Goal: Information Seeking & Learning: Learn about a topic

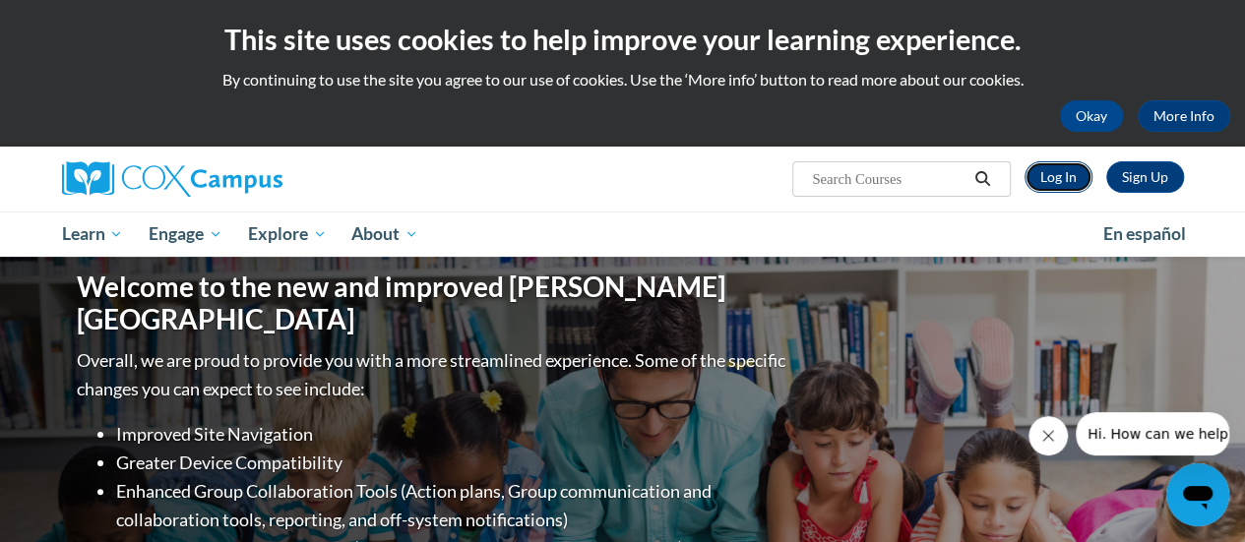
click at [1063, 172] on link "Log In" at bounding box center [1059, 177] width 68 height 32
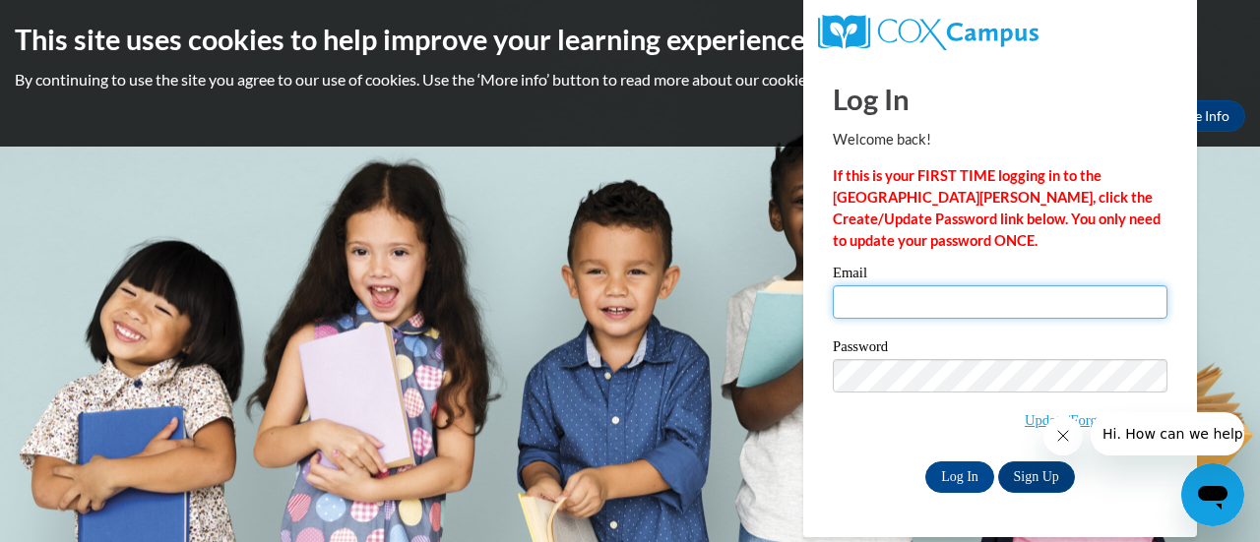
click at [935, 298] on input "Email" at bounding box center [1000, 301] width 335 height 33
type input "[EMAIL_ADDRESS][DOMAIN_NAME][PERSON_NAME]"
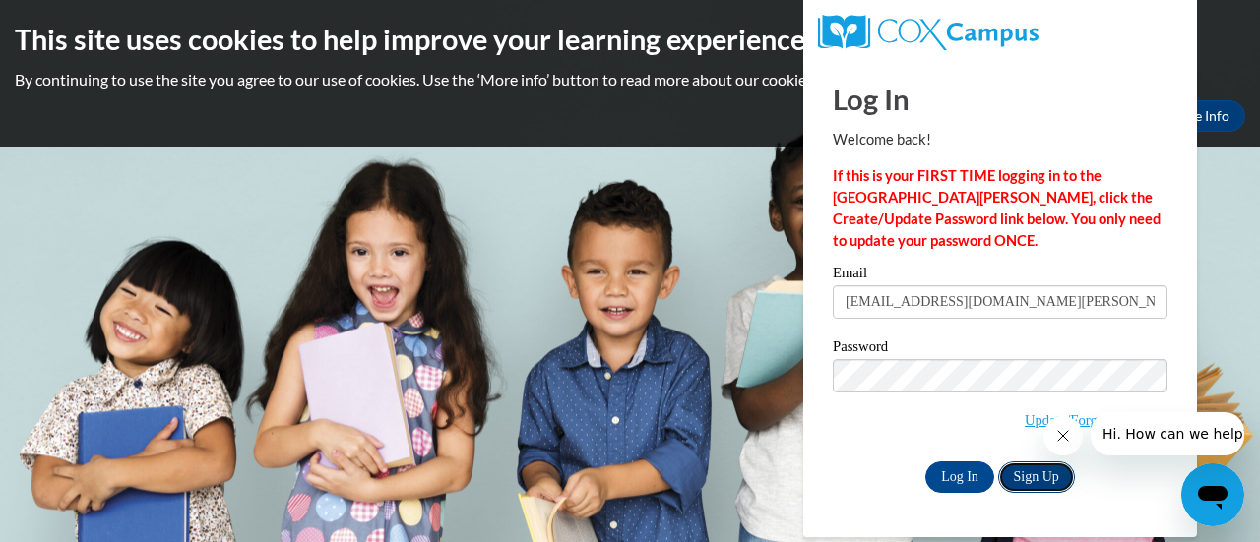
click at [1047, 483] on link "Sign Up" at bounding box center [1036, 478] width 77 height 32
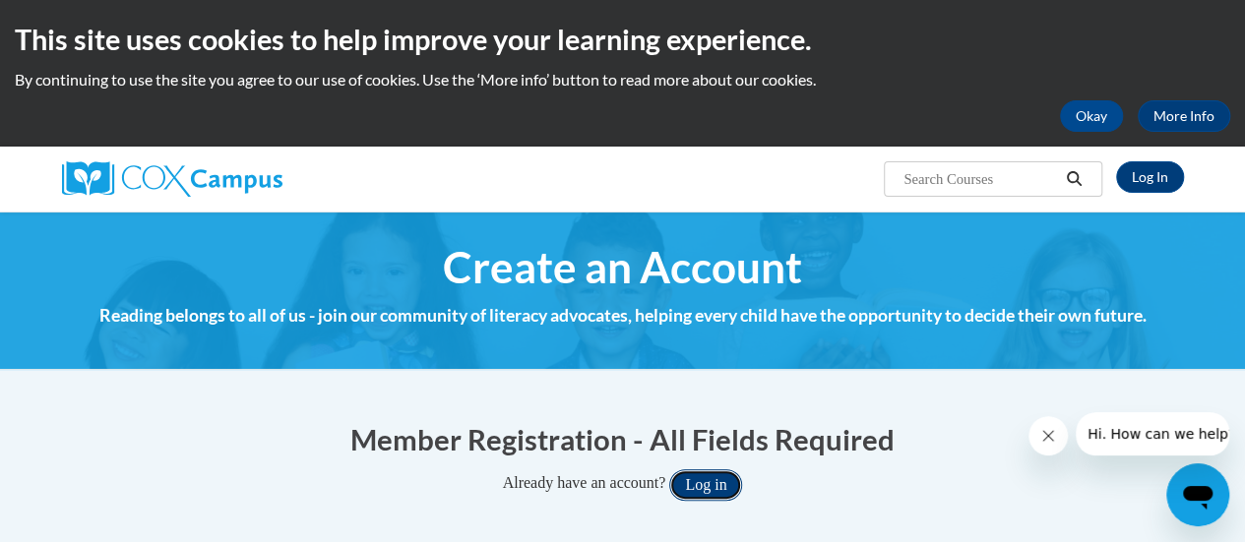
click at [716, 482] on button "Log in" at bounding box center [705, 486] width 73 height 32
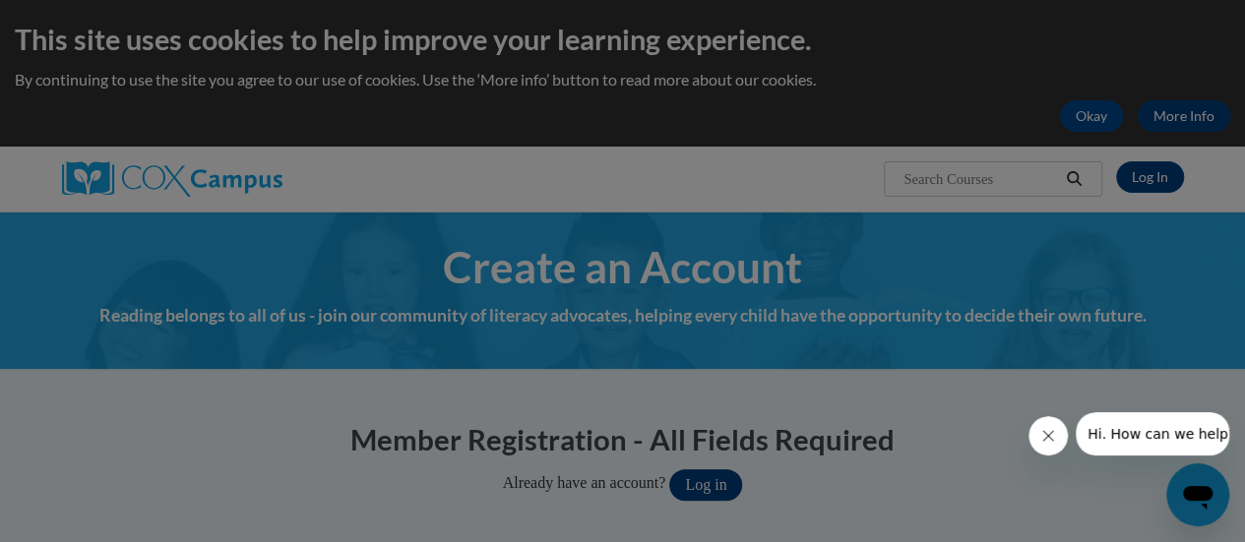
scroll to position [154, 0]
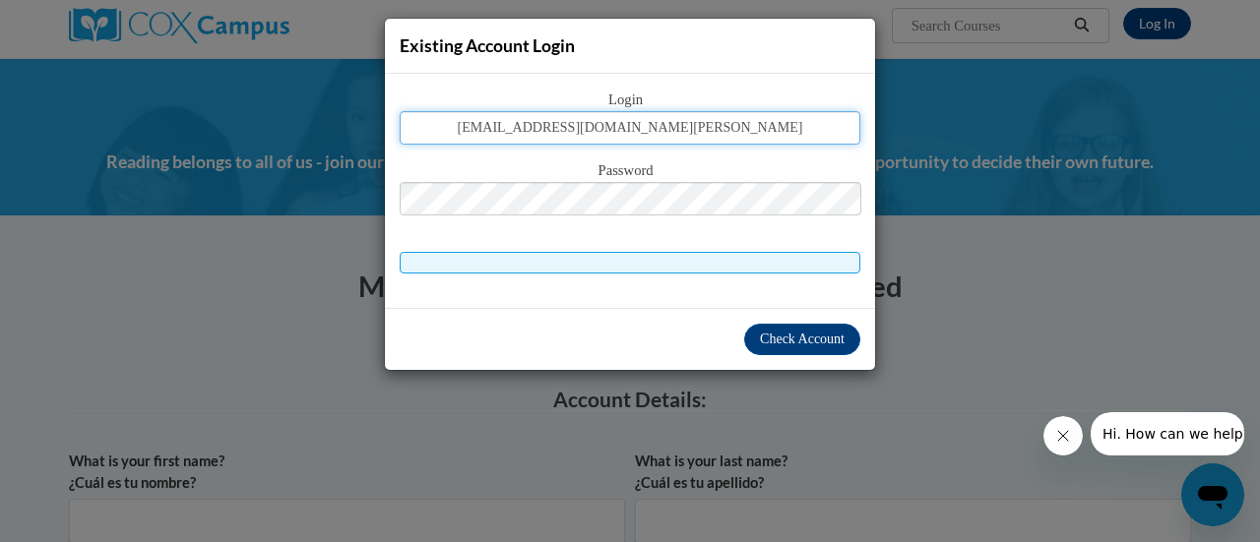
type input "vbattle@student.clayton.edu"
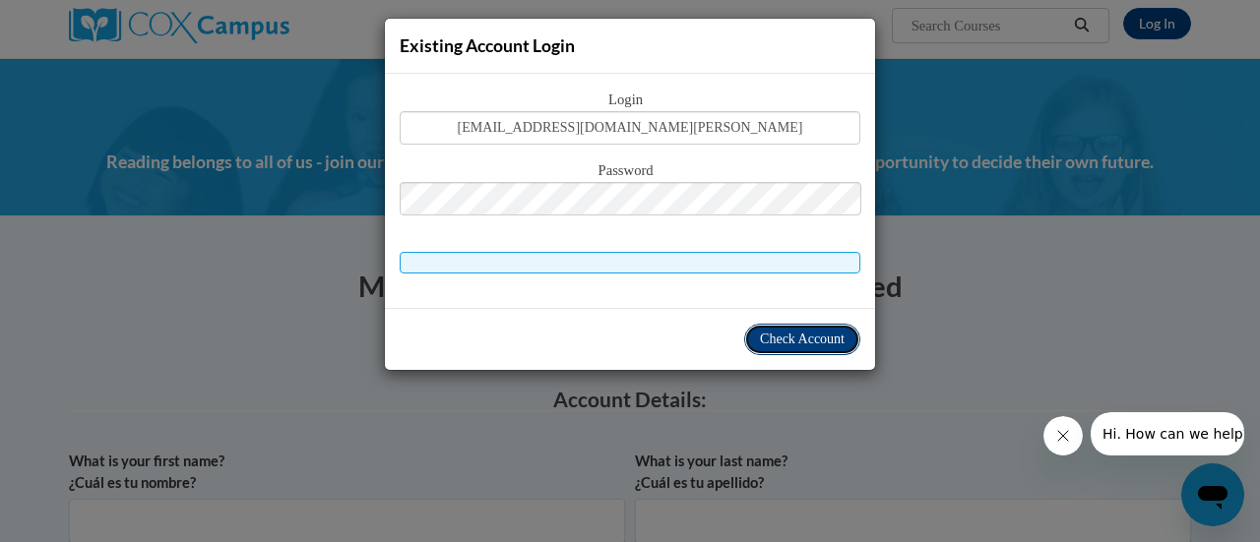
click at [790, 344] on span "Check Account" at bounding box center [802, 339] width 85 height 15
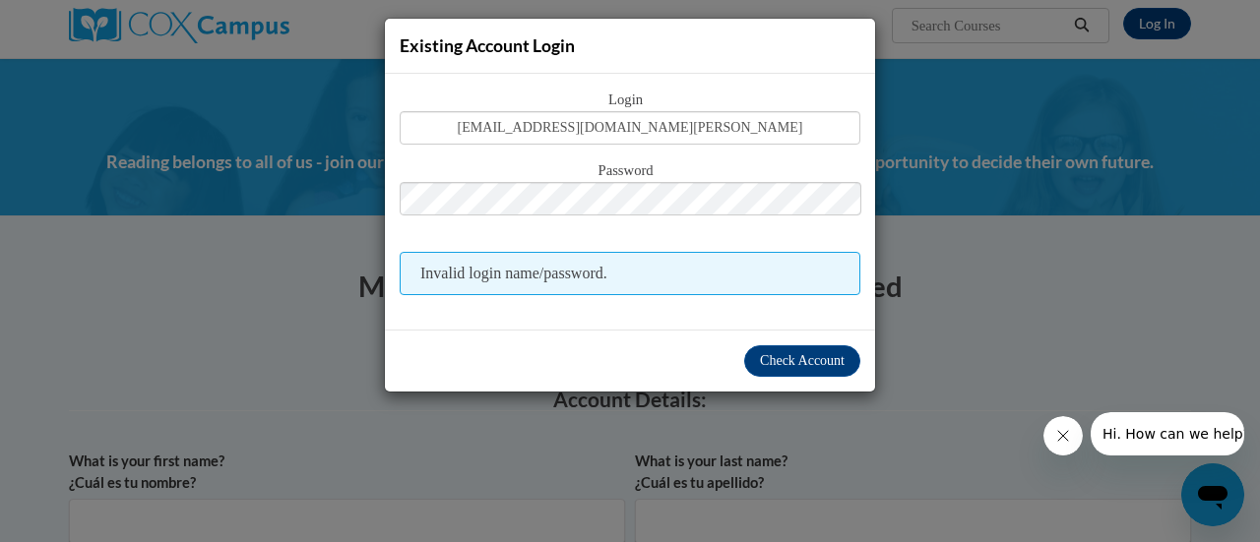
click at [1025, 315] on div "Existing Account Login Login vbattle@student.clayton.edu Password Invalid login…" at bounding box center [630, 271] width 1260 height 542
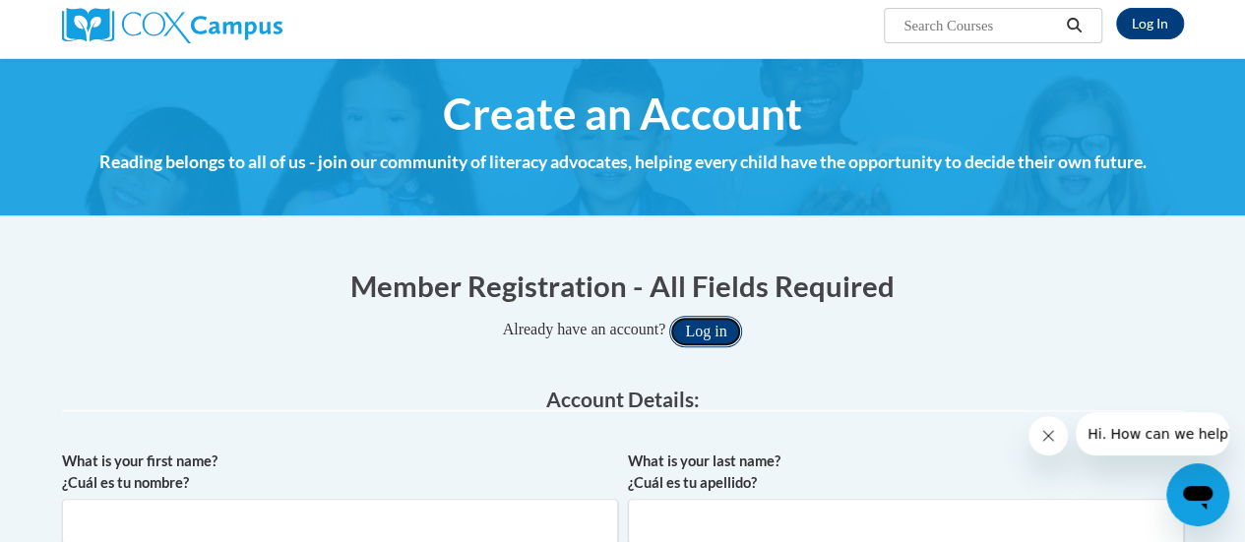
click at [696, 331] on button "Log in" at bounding box center [705, 332] width 73 height 32
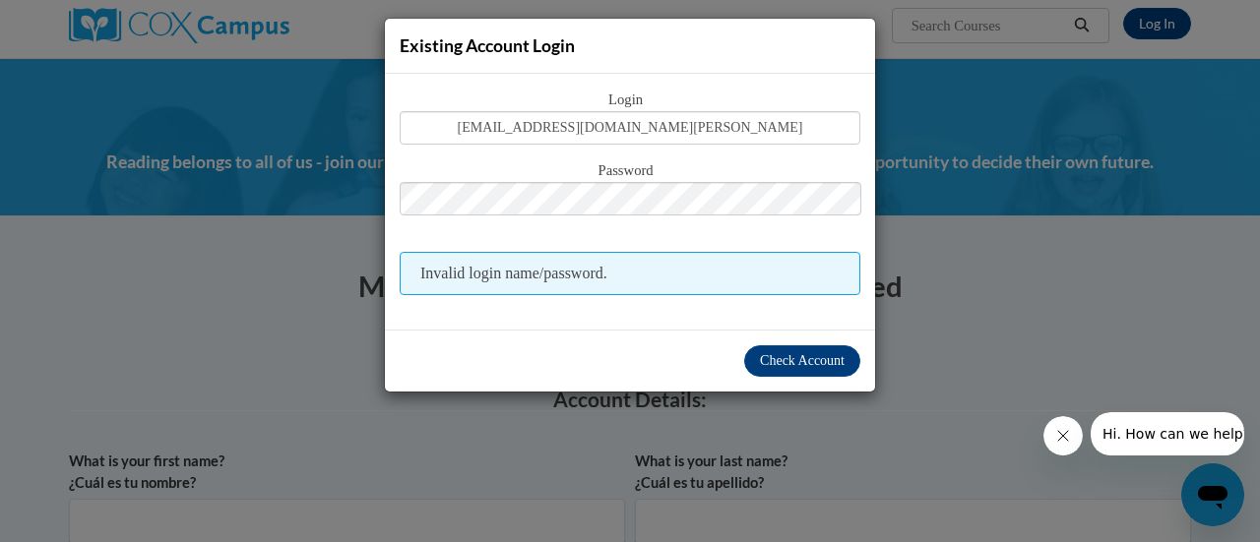
click at [1053, 316] on div "Existing Account Login Login vbattle@student.clayton.edu Password Invalid login…" at bounding box center [630, 271] width 1260 height 542
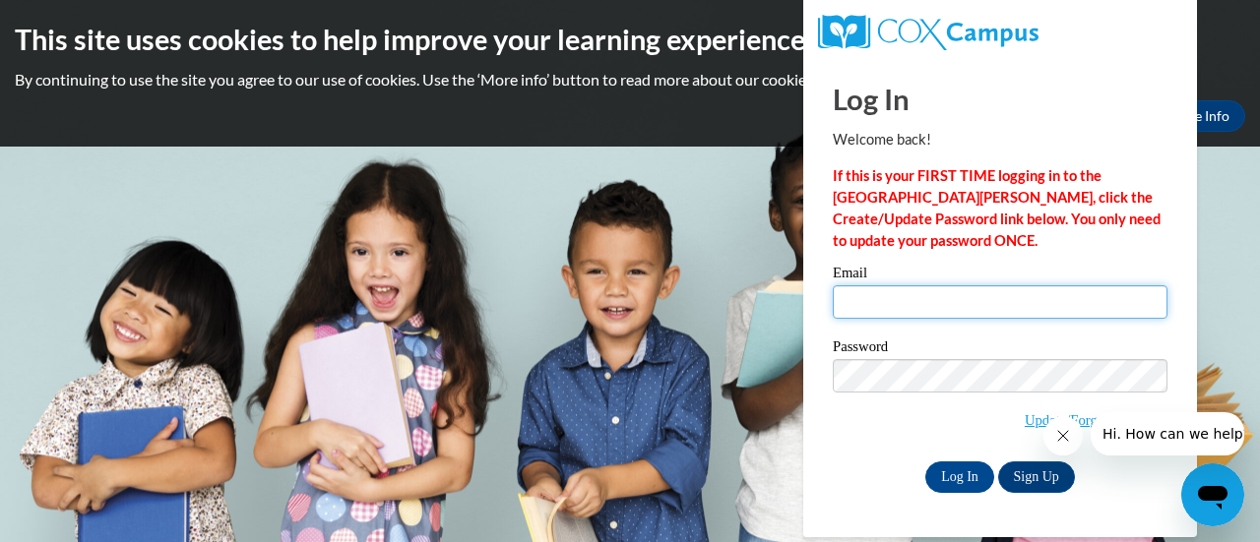
click at [925, 302] on input "Email" at bounding box center [1000, 301] width 335 height 33
type input "vbattle@student.clayton.edu"
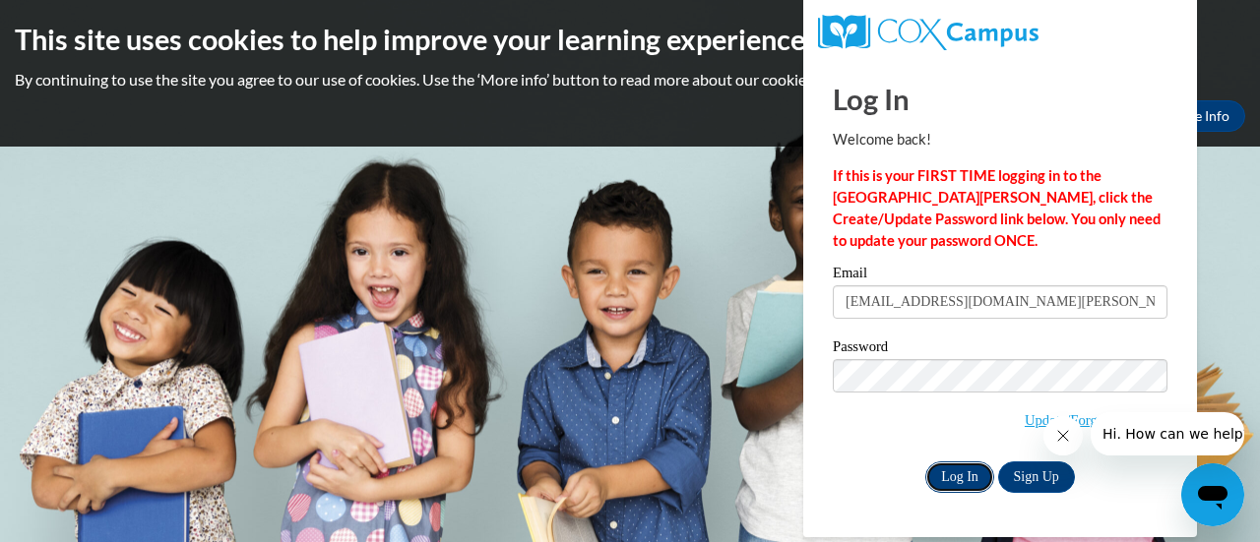
click at [958, 474] on input "Log In" at bounding box center [959, 478] width 69 height 32
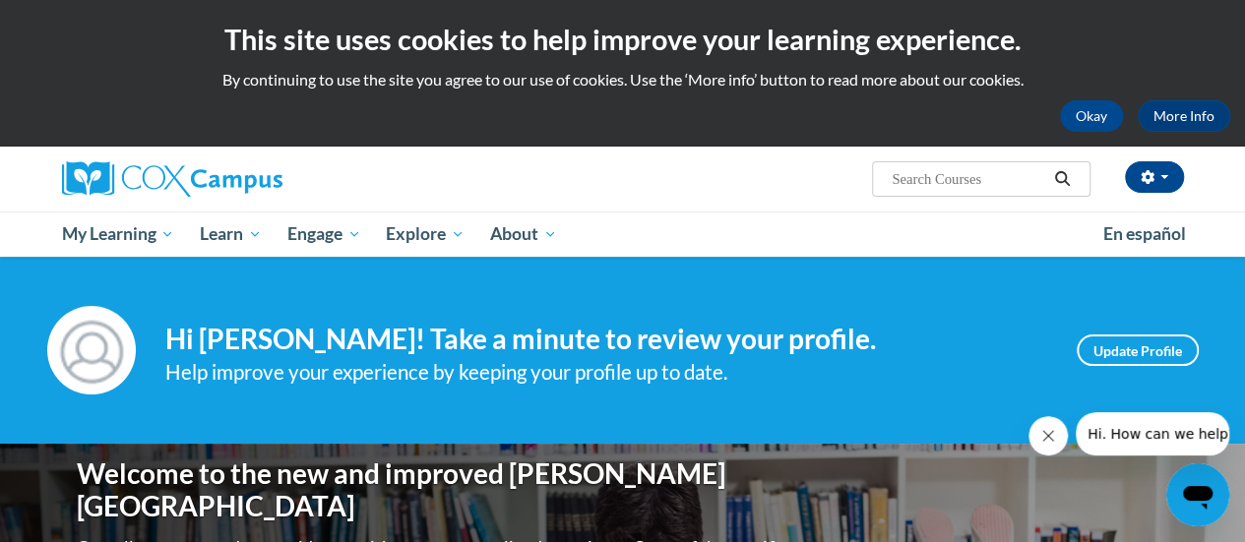
click at [982, 176] on input "Search..." at bounding box center [969, 179] width 158 height 24
paste input "Systematic and Explicit Phonics Instructions"
type input "Systematic and Explicit Phonics Instructions"
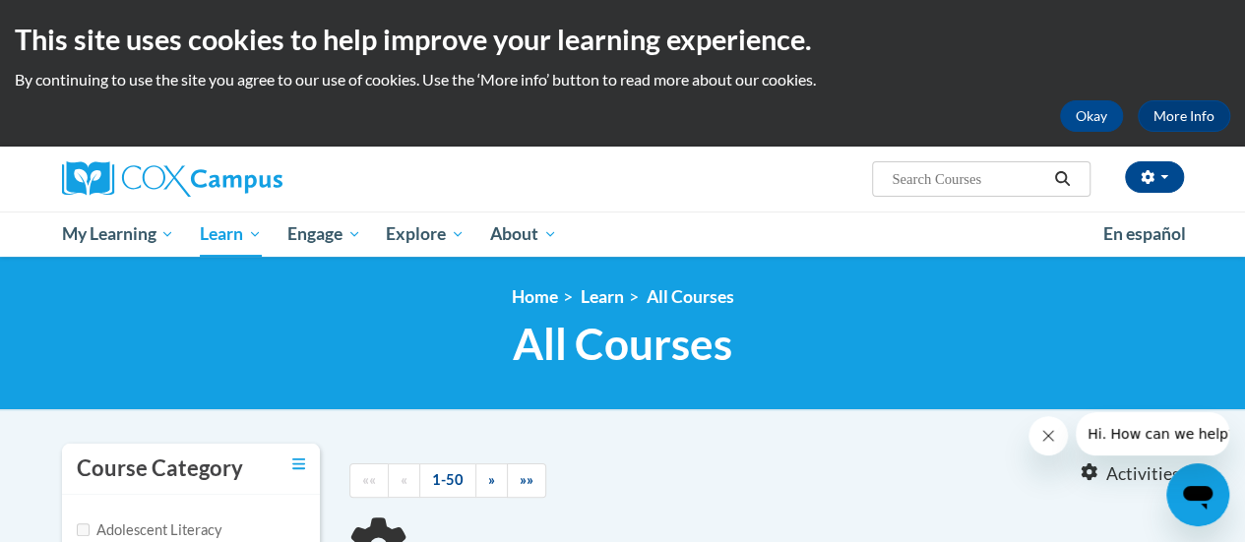
type input "Systematic and Explicit Phonics Instructions"
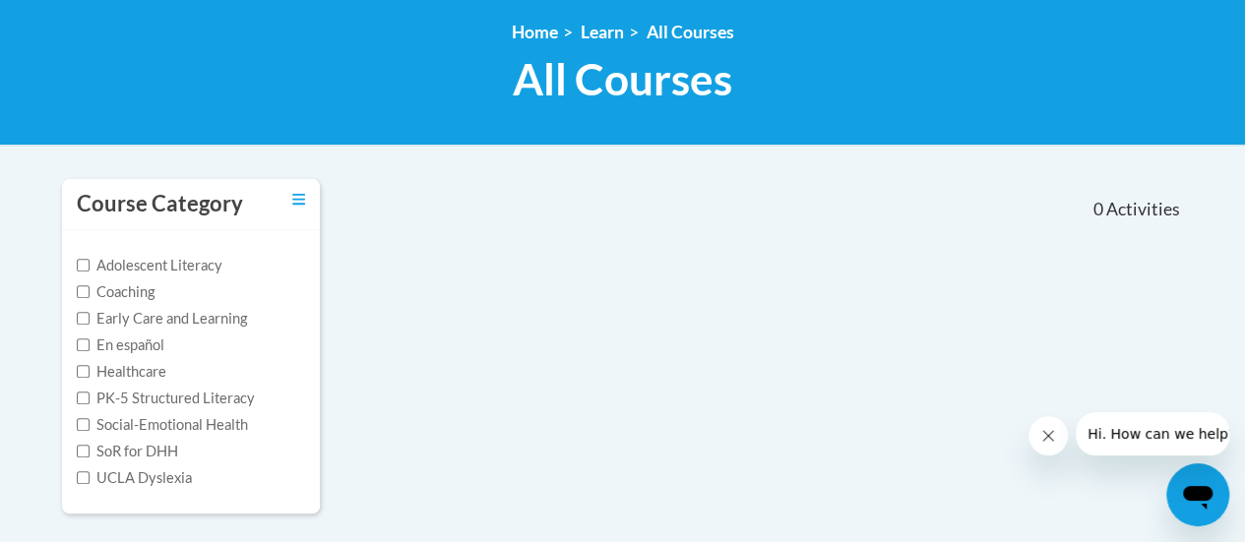
scroll to position [263, 0]
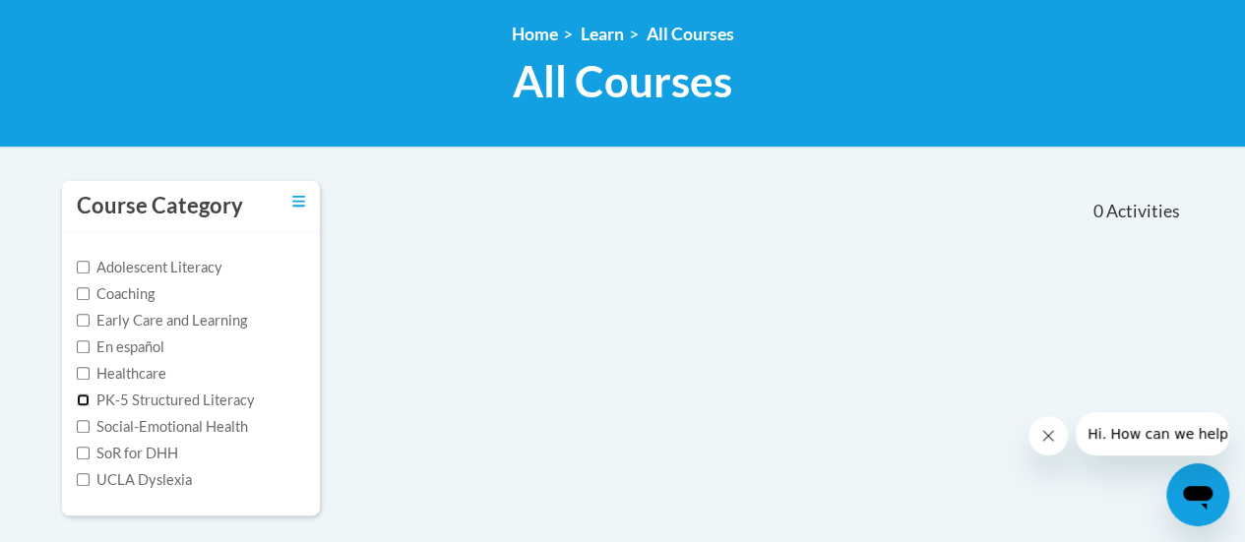
click at [81, 401] on input "PK-5 Structured Literacy" at bounding box center [83, 400] width 13 height 13
checkbox input "true"
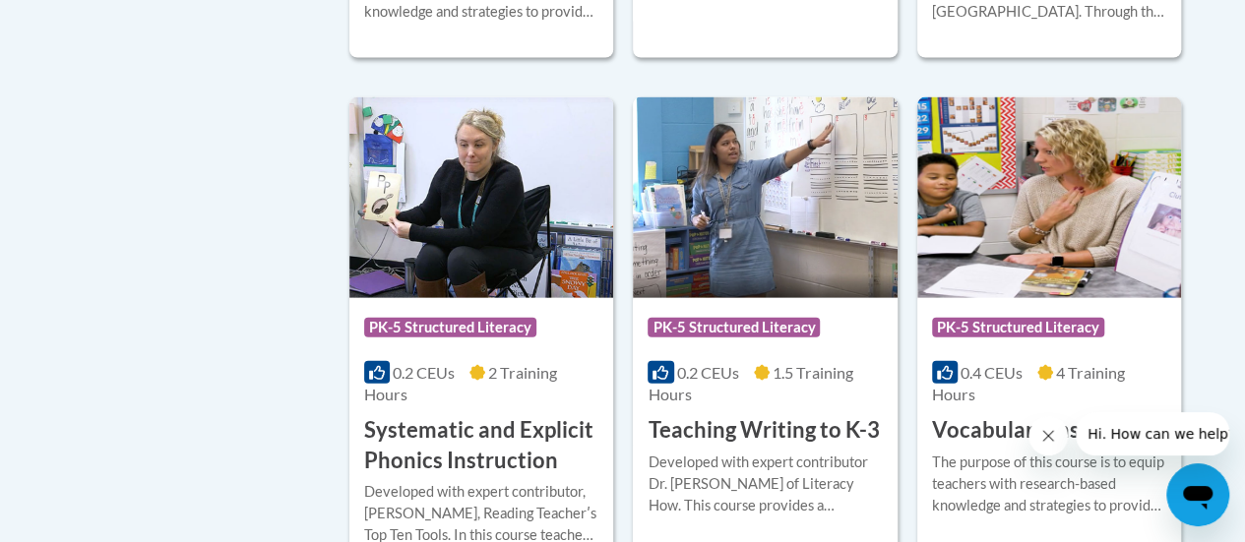
scroll to position [2067, 0]
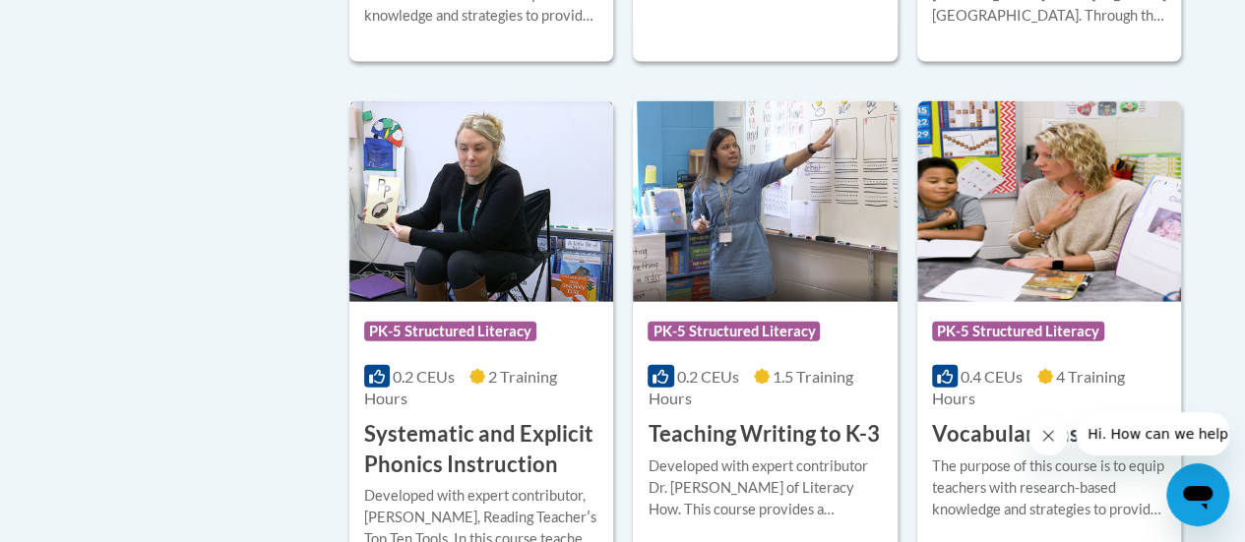
click at [445, 452] on h3 "Systematic and Explicit Phonics Instruction" at bounding box center [481, 449] width 234 height 61
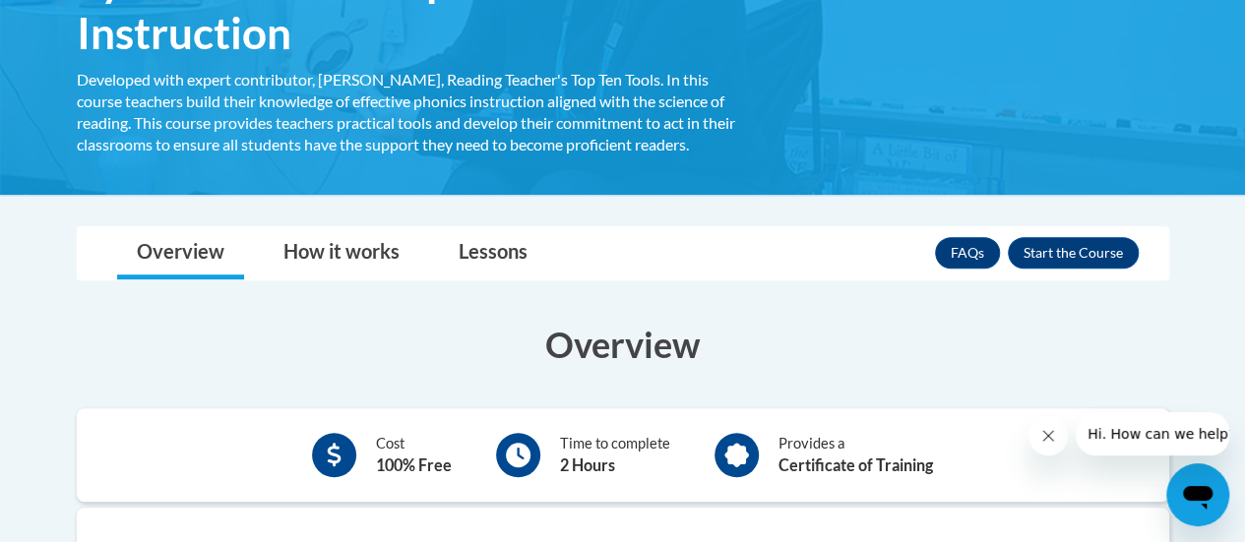
scroll to position [437, 0]
